Goal: Navigation & Orientation: Find specific page/section

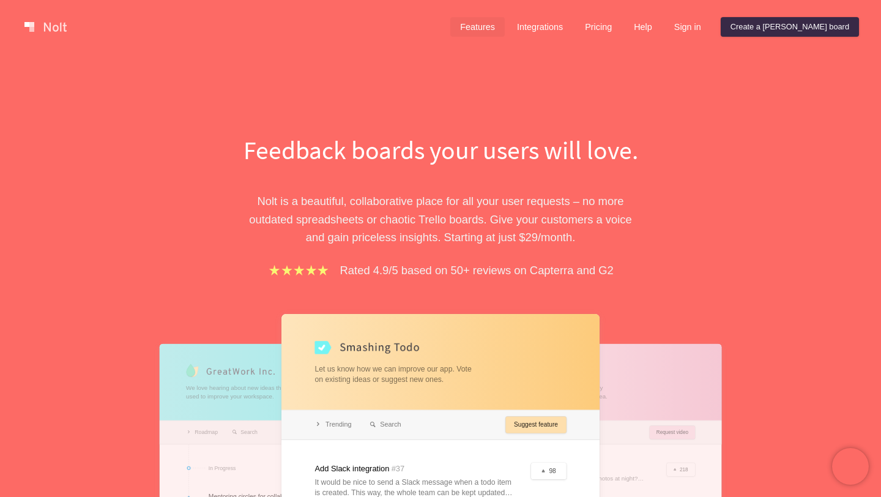
click at [505, 26] on link "Features" at bounding box center [477, 27] width 54 height 20
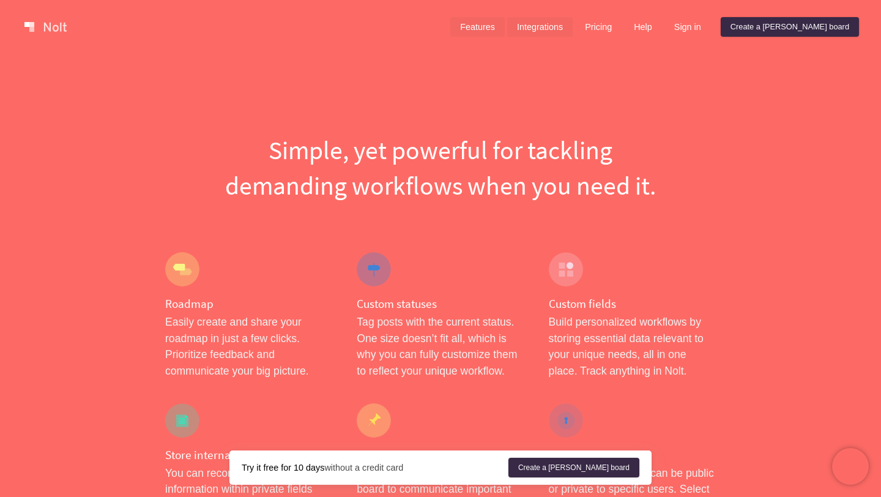
click at [573, 18] on link "Integrations" at bounding box center [539, 27] width 65 height 20
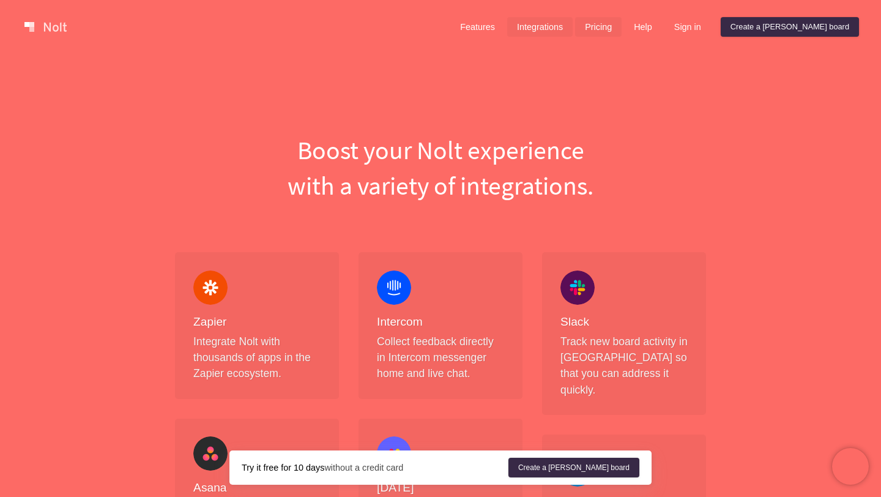
click at [622, 31] on link "Pricing" at bounding box center [598, 27] width 47 height 20
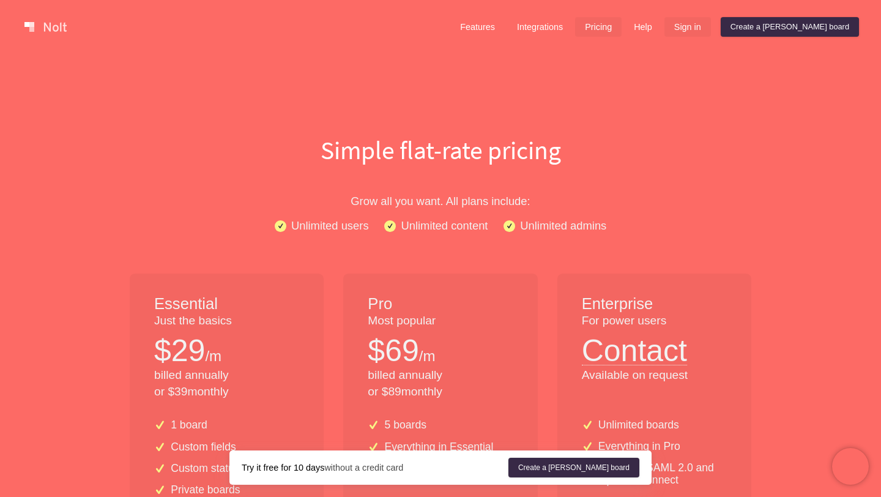
click at [711, 26] on link "Sign in" at bounding box center [688, 27] width 47 height 20
